Goal: Task Accomplishment & Management: Manage account settings

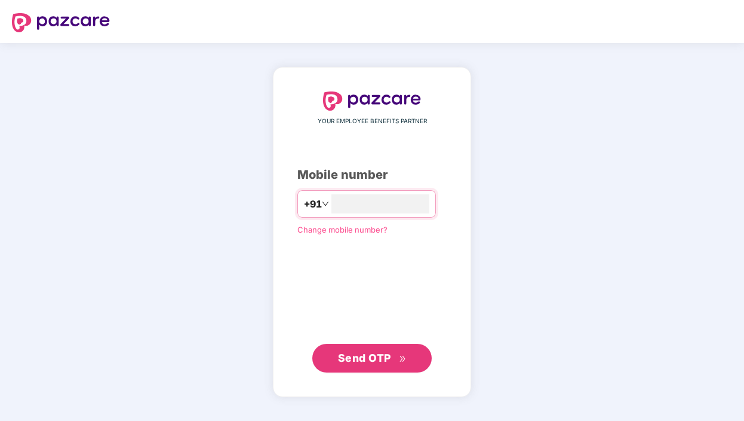
type input "**********"
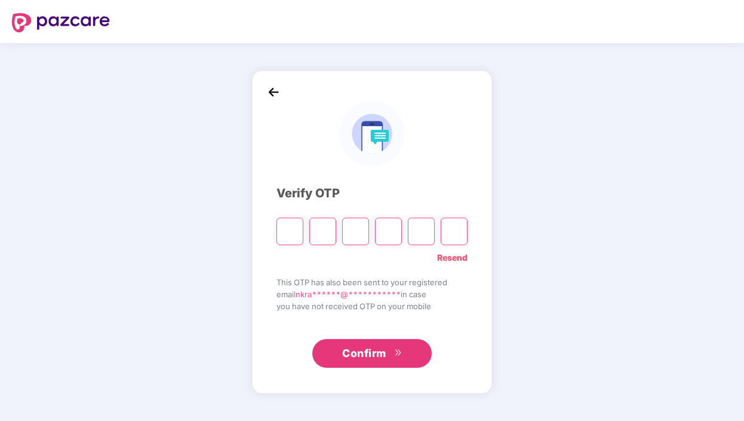
type input "*"
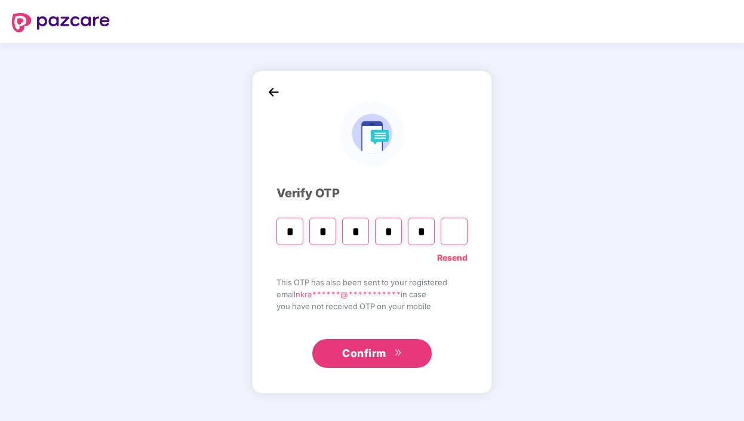
type input "*"
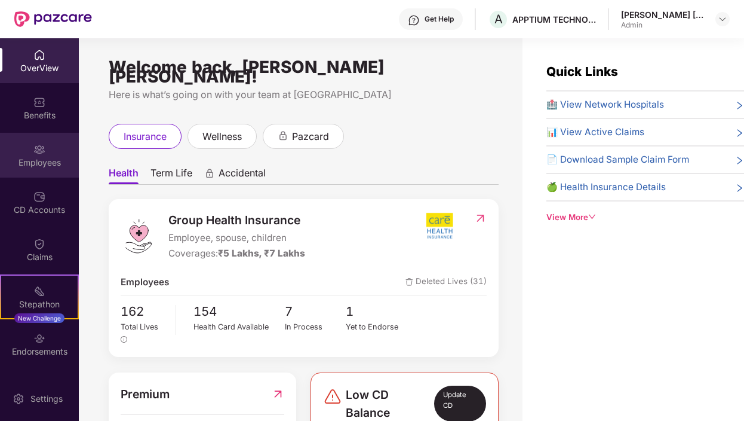
click at [38, 160] on div "Employees" at bounding box center [39, 163] width 79 height 12
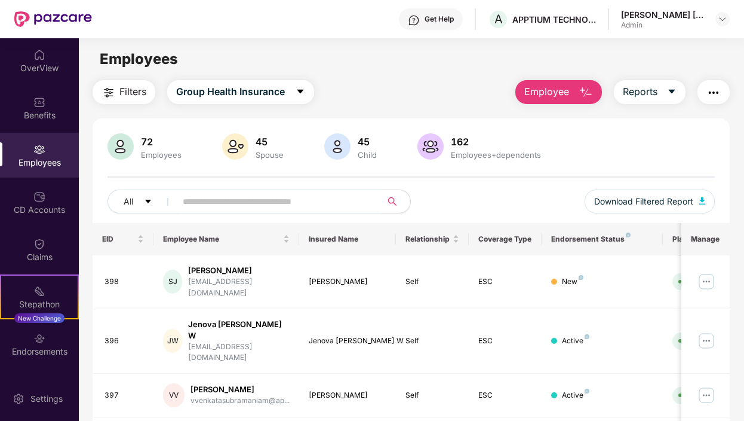
click at [213, 190] on span at bounding box center [274, 201] width 213 height 24
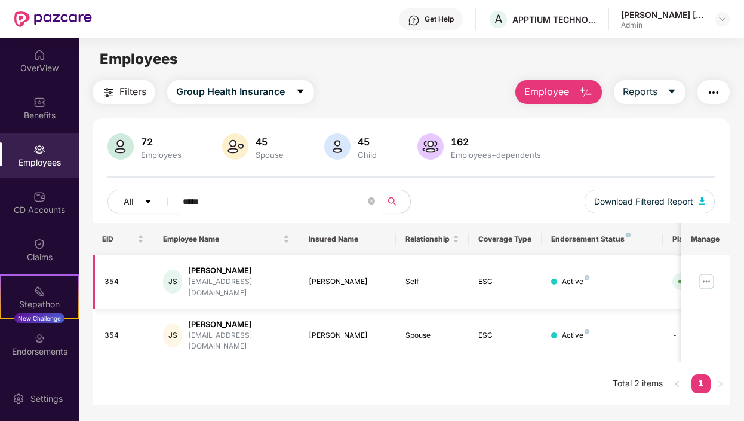
type input "*****"
click at [708, 278] on img at bounding box center [706, 281] width 19 height 19
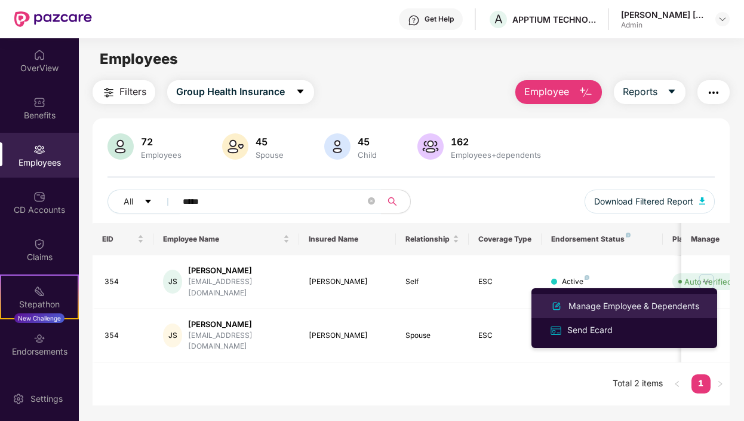
click at [654, 309] on div "Manage Employee & Dependents" at bounding box center [634, 305] width 136 height 13
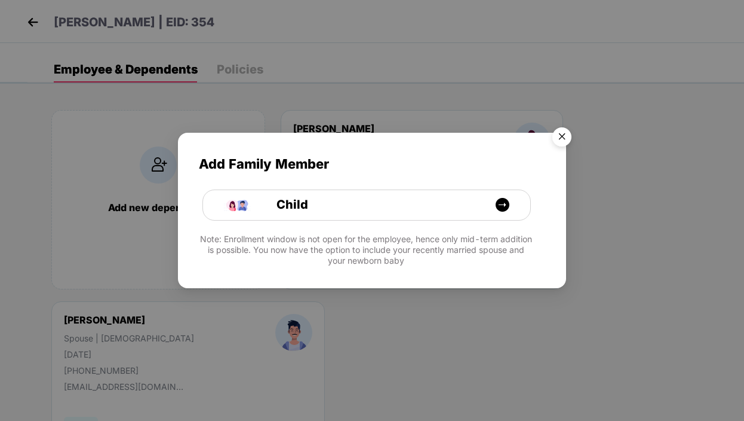
click at [565, 140] on img "Close" at bounding box center [561, 138] width 33 height 33
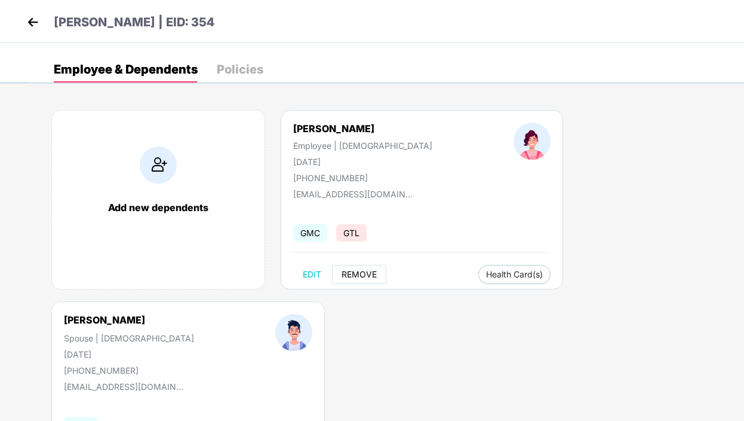
click at [361, 274] on span "REMOVE" at bounding box center [359, 274] width 35 height 10
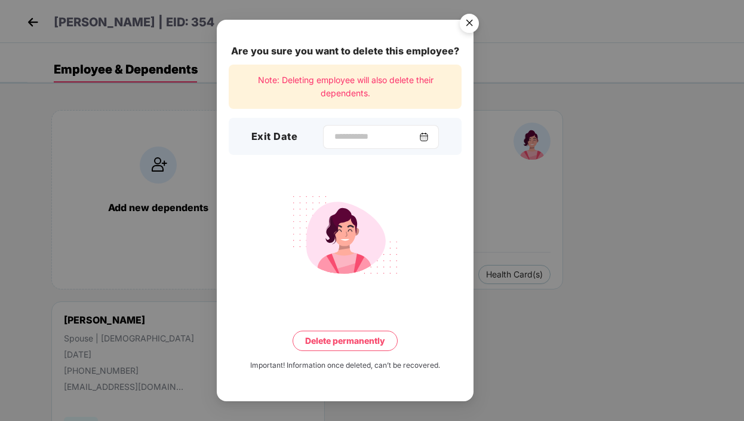
click at [428, 140] on img at bounding box center [424, 137] width 10 height 10
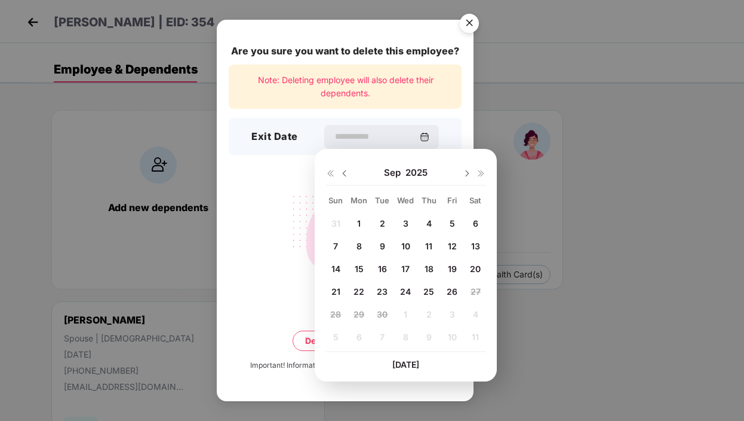
click at [453, 291] on span "26" at bounding box center [452, 291] width 11 height 10
type input "**********"
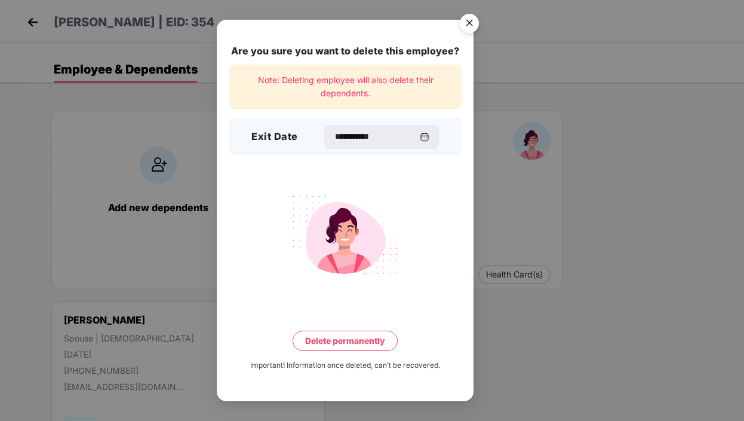
click at [338, 341] on button "Delete permanently" at bounding box center [345, 340] width 105 height 20
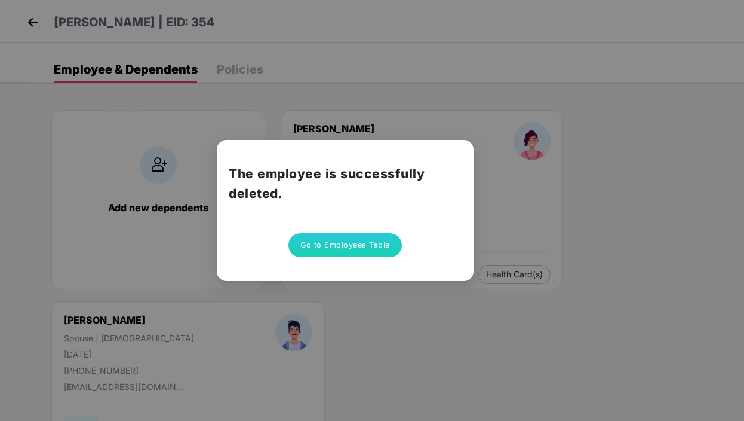
click at [348, 247] on button "Go to Employees Table" at bounding box center [346, 245] width 114 height 24
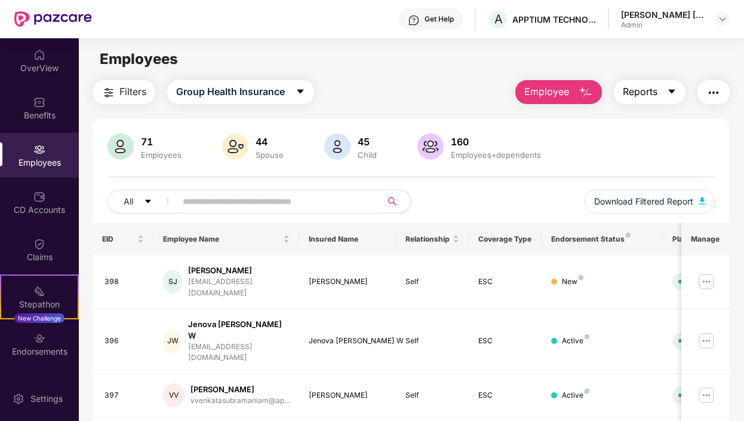
click at [667, 90] on button "Reports" at bounding box center [650, 92] width 72 height 24
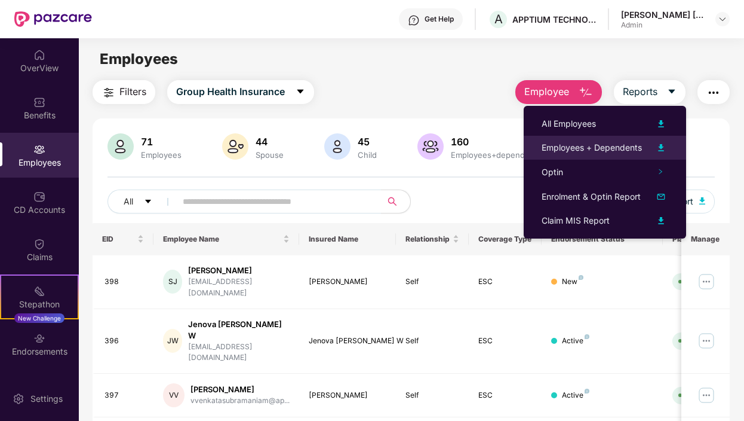
click at [660, 149] on img at bounding box center [661, 147] width 14 height 14
